Goal: Contribute content: Contribute content

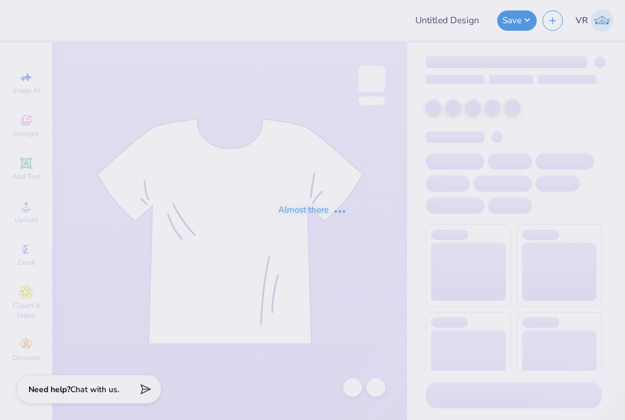
type input "theta chi parents weekend 3"
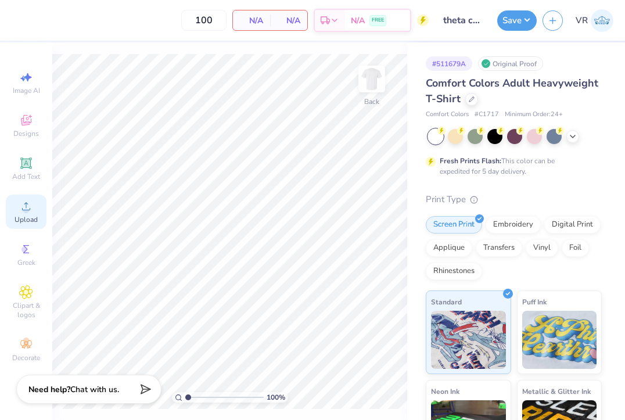
click at [12, 207] on div "Upload" at bounding box center [26, 212] width 41 height 34
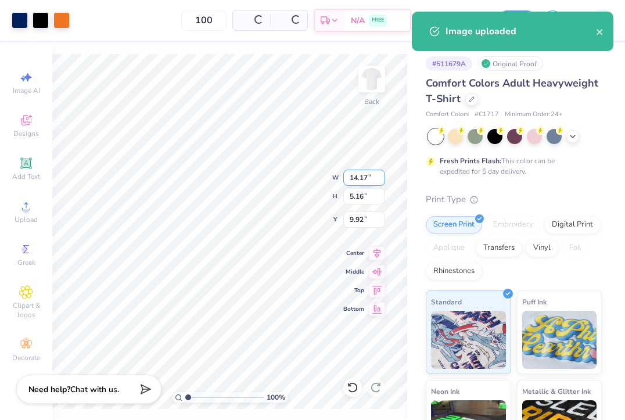
click at [362, 178] on input "14.17" at bounding box center [364, 178] width 42 height 16
type input "4.50"
type input "1.64"
type input "11.68"
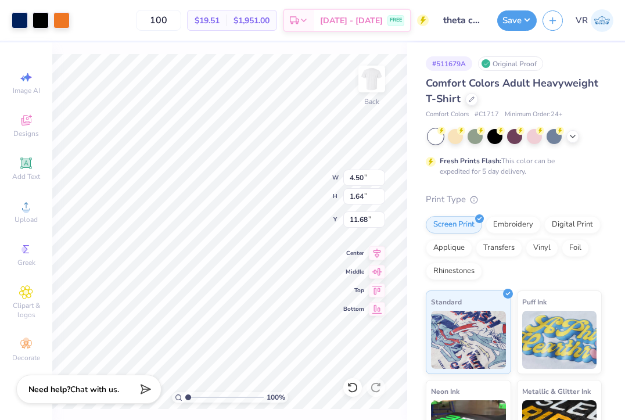
type input "3.00"
click at [358, 178] on input "4.50" at bounding box center [364, 178] width 42 height 16
type input "3.50"
type input "1.27"
type input "3.18"
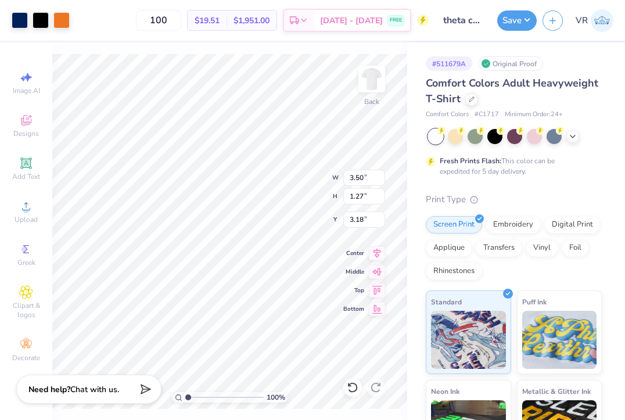
type input "3.00"
click at [371, 70] on img at bounding box center [371, 79] width 46 height 46
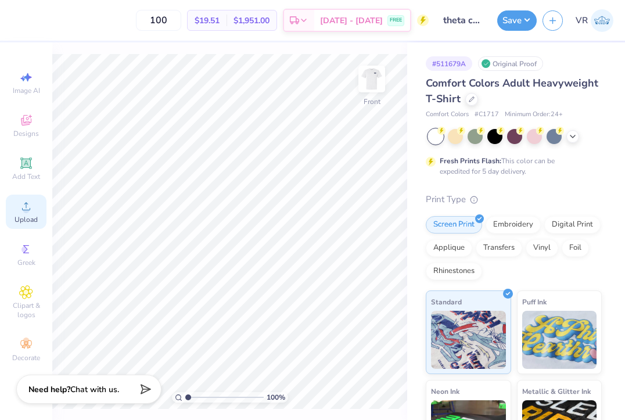
click at [37, 206] on div "Upload" at bounding box center [26, 212] width 41 height 34
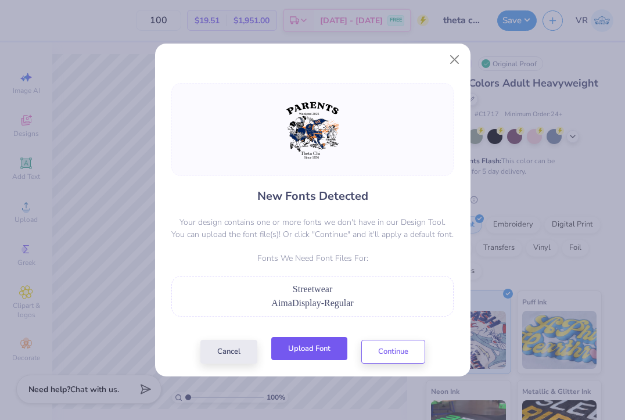
click at [300, 354] on button "Upload Font" at bounding box center [309, 349] width 76 height 24
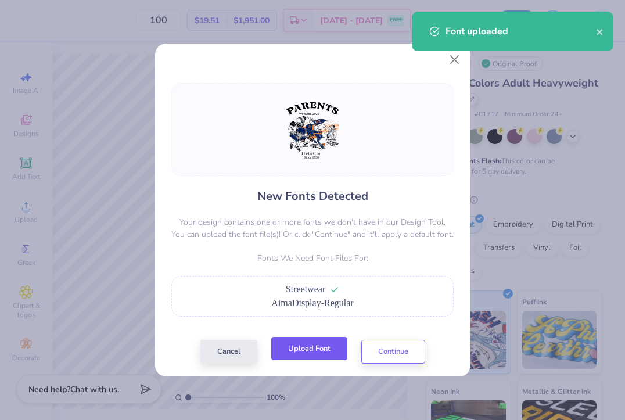
click at [307, 357] on button "Upload Font" at bounding box center [309, 349] width 76 height 24
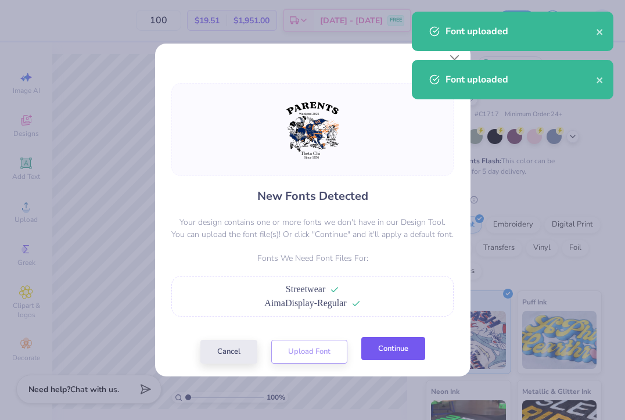
click at [401, 344] on button "Continue" at bounding box center [393, 349] width 64 height 24
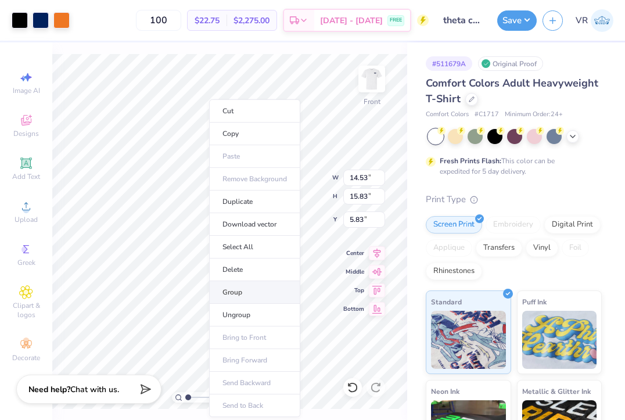
click at [253, 292] on li "Group" at bounding box center [254, 292] width 91 height 23
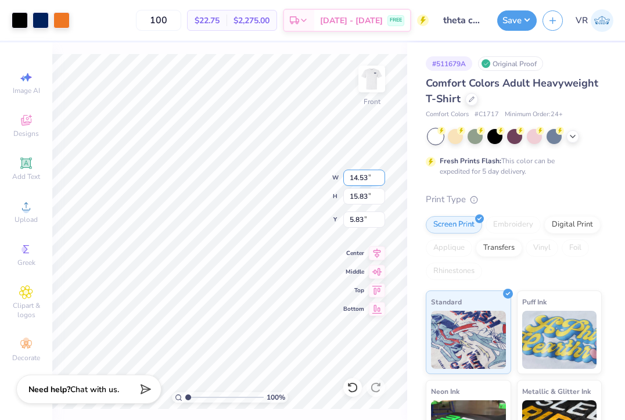
click at [360, 174] on input "14.53" at bounding box center [364, 178] width 42 height 16
type input "12.50"
type input "13.62"
click at [360, 214] on input "6.94" at bounding box center [364, 219] width 42 height 16
type input "3.00"
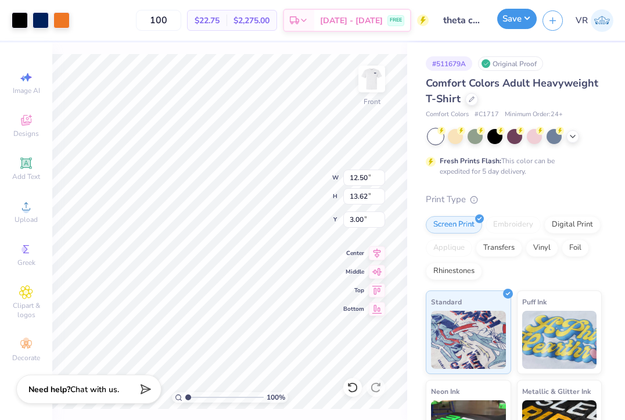
click at [506, 20] on button "Save" at bounding box center [516, 19] width 39 height 20
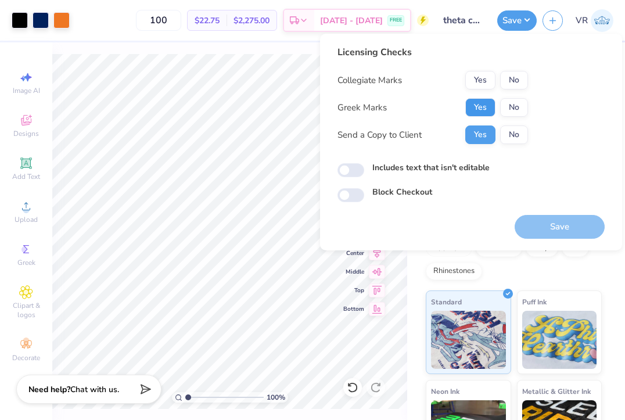
click at [485, 102] on button "Yes" at bounding box center [480, 107] width 30 height 19
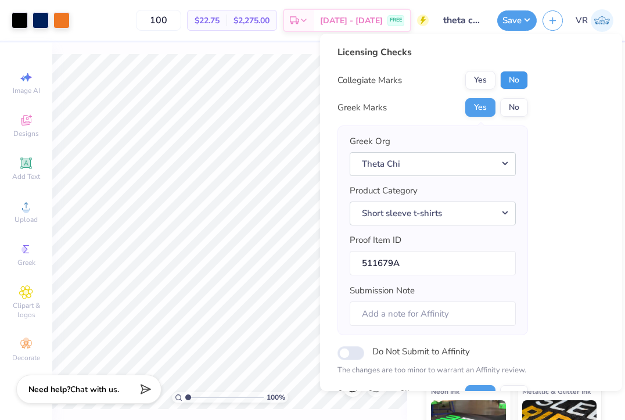
click at [519, 85] on button "No" at bounding box center [514, 80] width 28 height 19
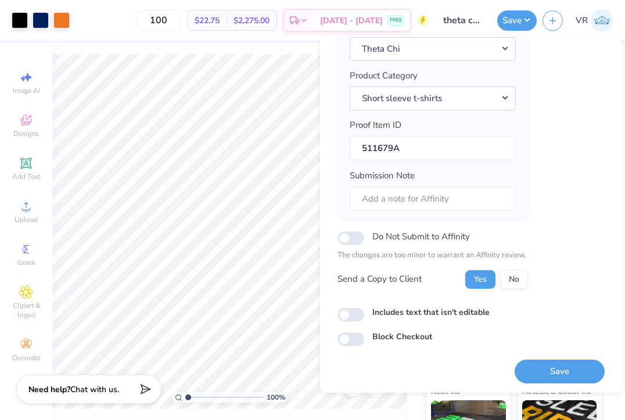
scroll to position [118, 0]
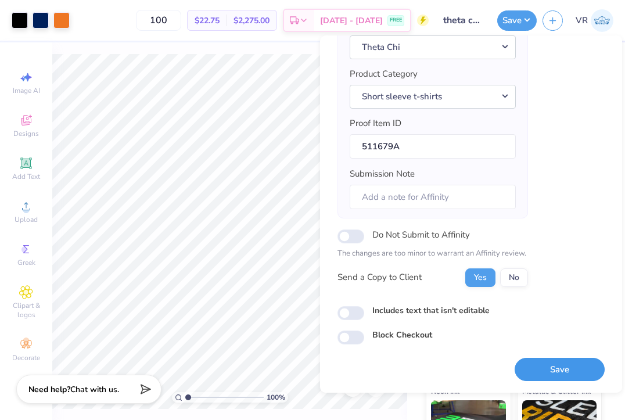
click at [531, 360] on button "Save" at bounding box center [559, 370] width 90 height 24
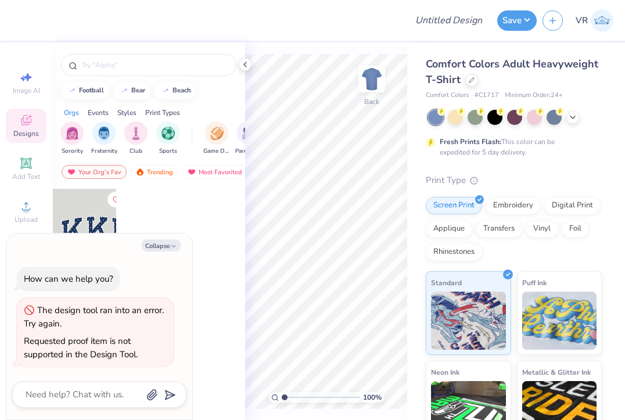
type textarea "x"
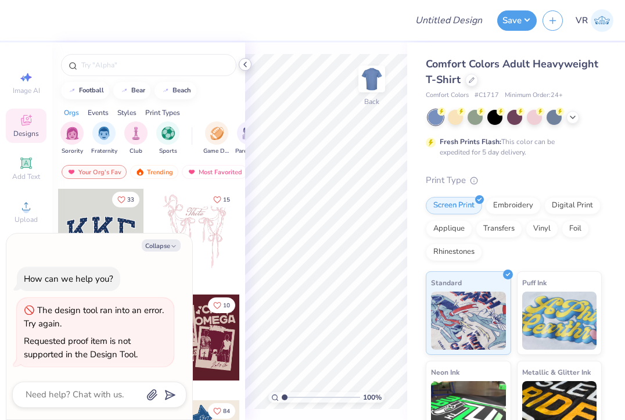
click at [246, 65] on icon at bounding box center [244, 64] width 9 height 9
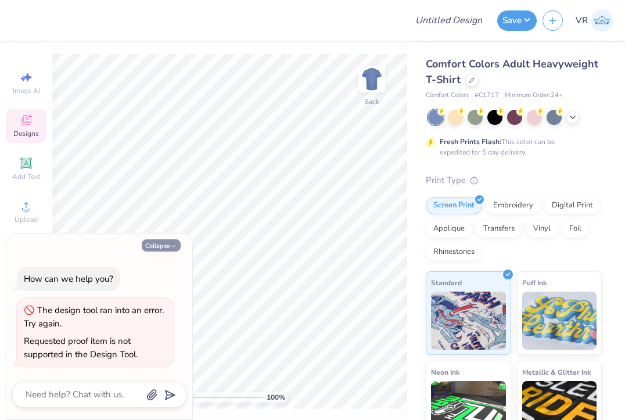
click at [165, 242] on button "Collapse" at bounding box center [161, 245] width 39 height 12
type textarea "x"
